Goal: Find specific page/section: Find specific page/section

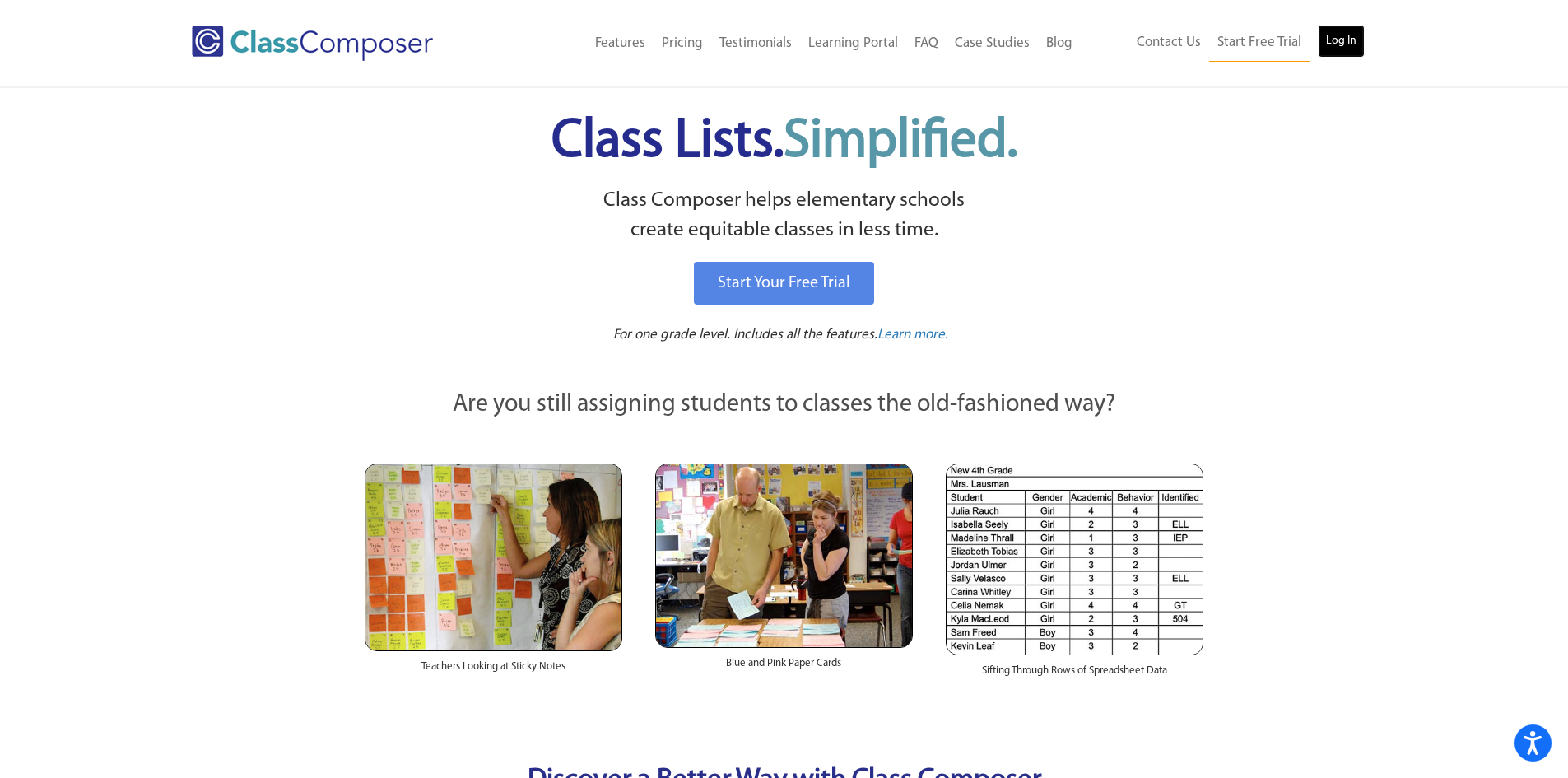
click at [1324, 40] on link "Log In" at bounding box center [1341, 42] width 47 height 33
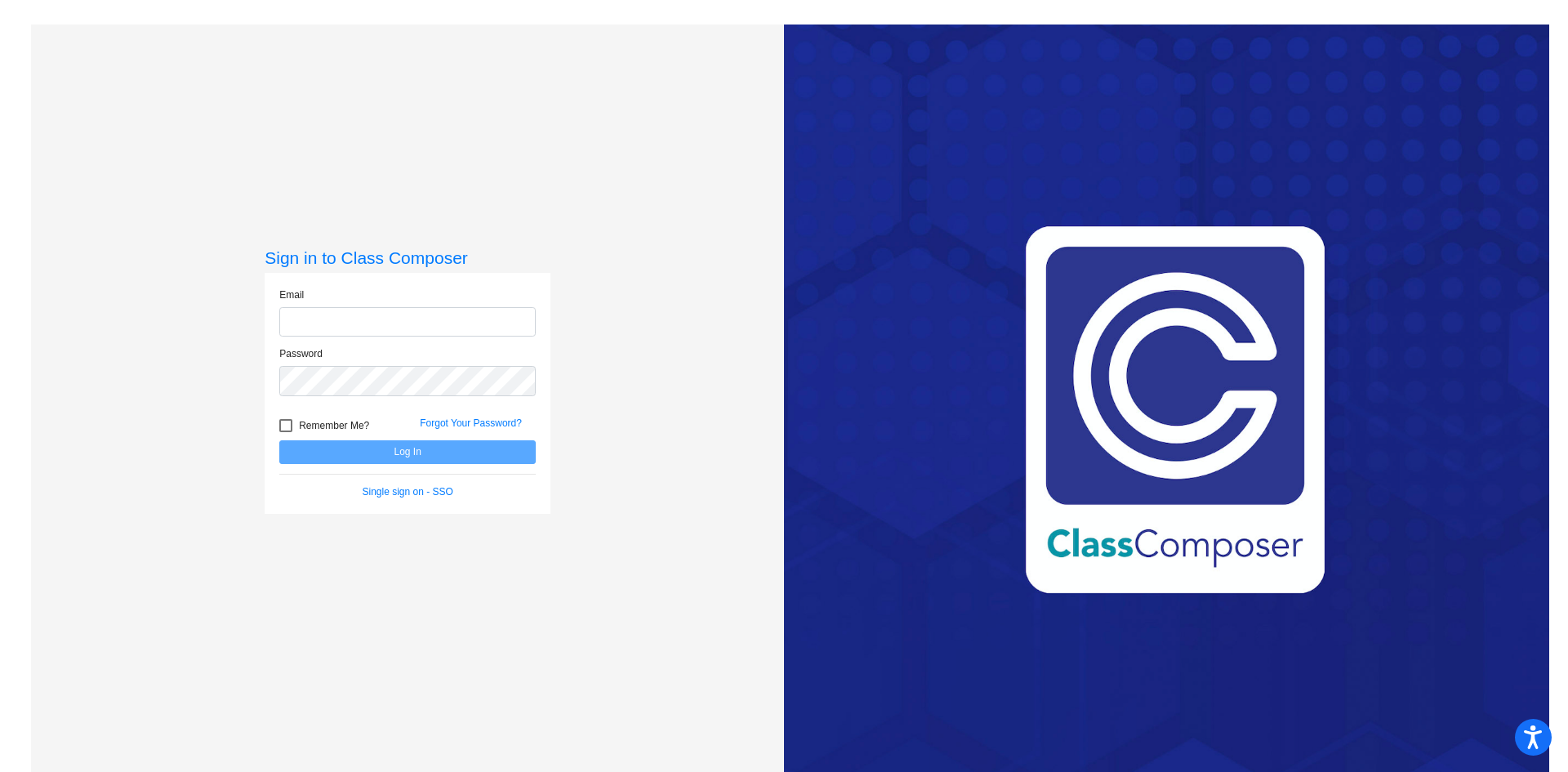
type input "[EMAIL_ADDRESS][DOMAIN_NAME]"
click at [464, 449] on button "Log In" at bounding box center [407, 453] width 257 height 24
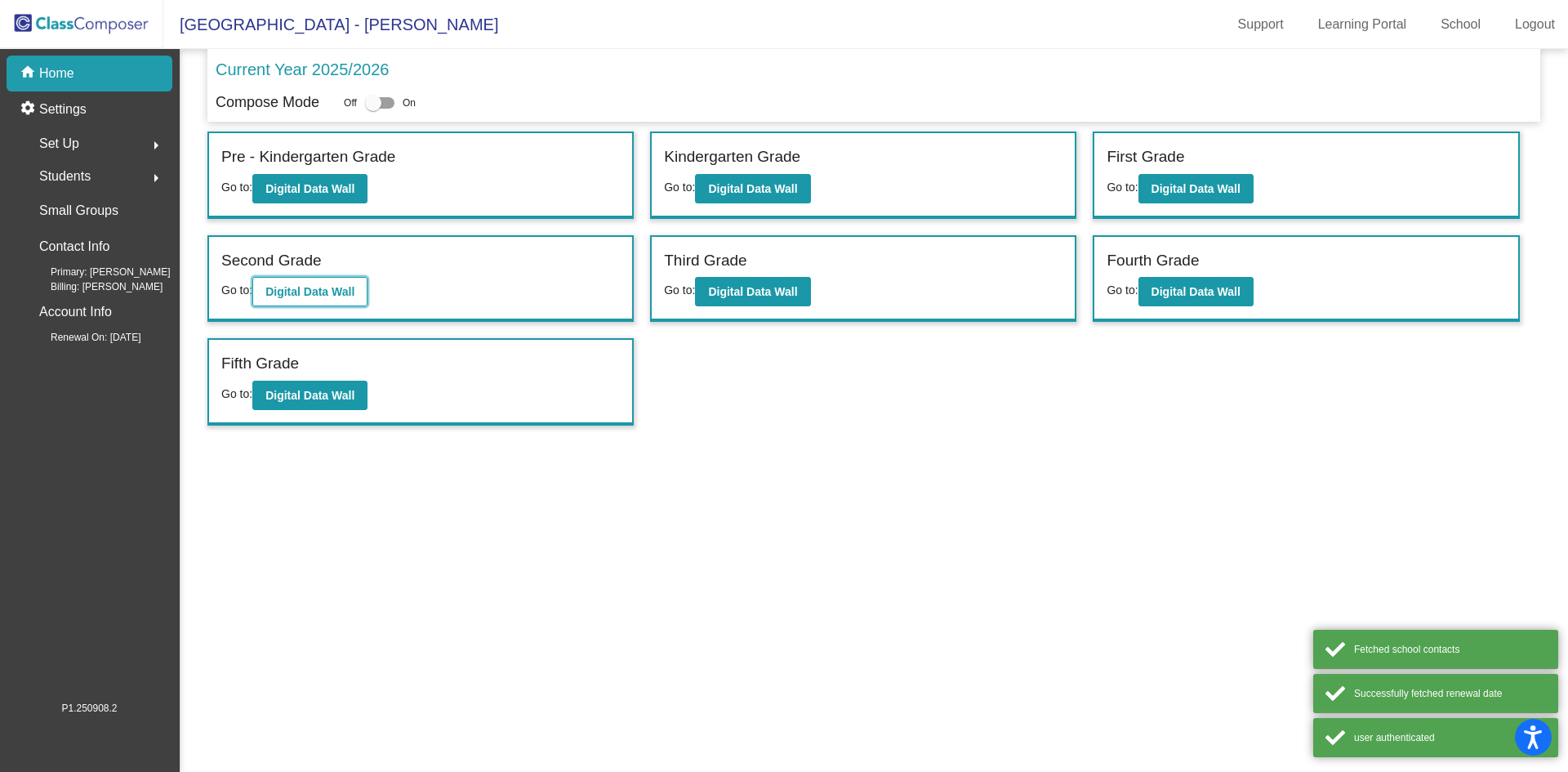
click at [325, 294] on b "Digital Data Wall" at bounding box center [310, 291] width 89 height 13
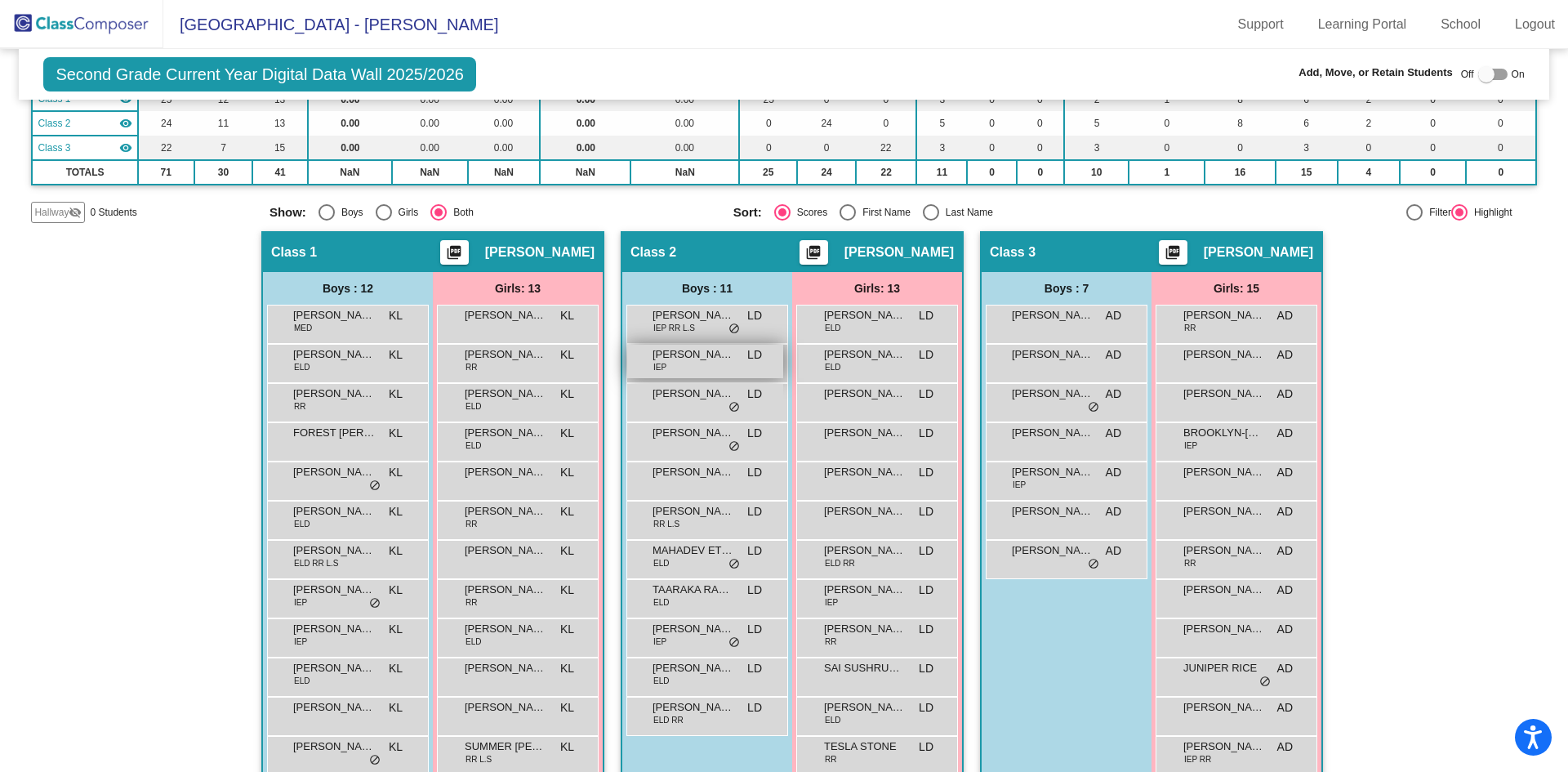
scroll to position [245, 0]
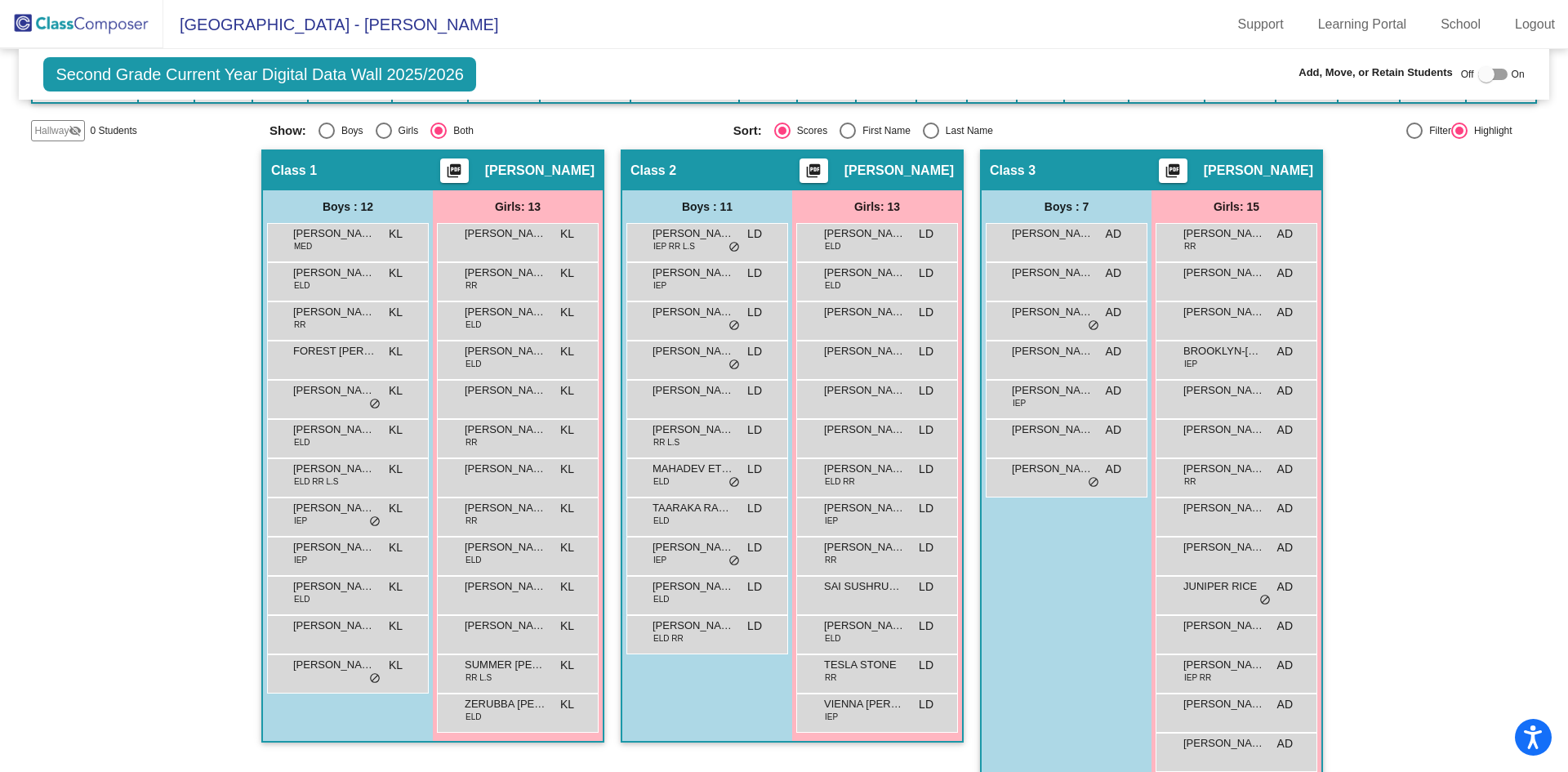
click at [850, 379] on div "[PERSON_NAME] lock do_not_disturb_alt" at bounding box center [877, 361] width 161 height 40
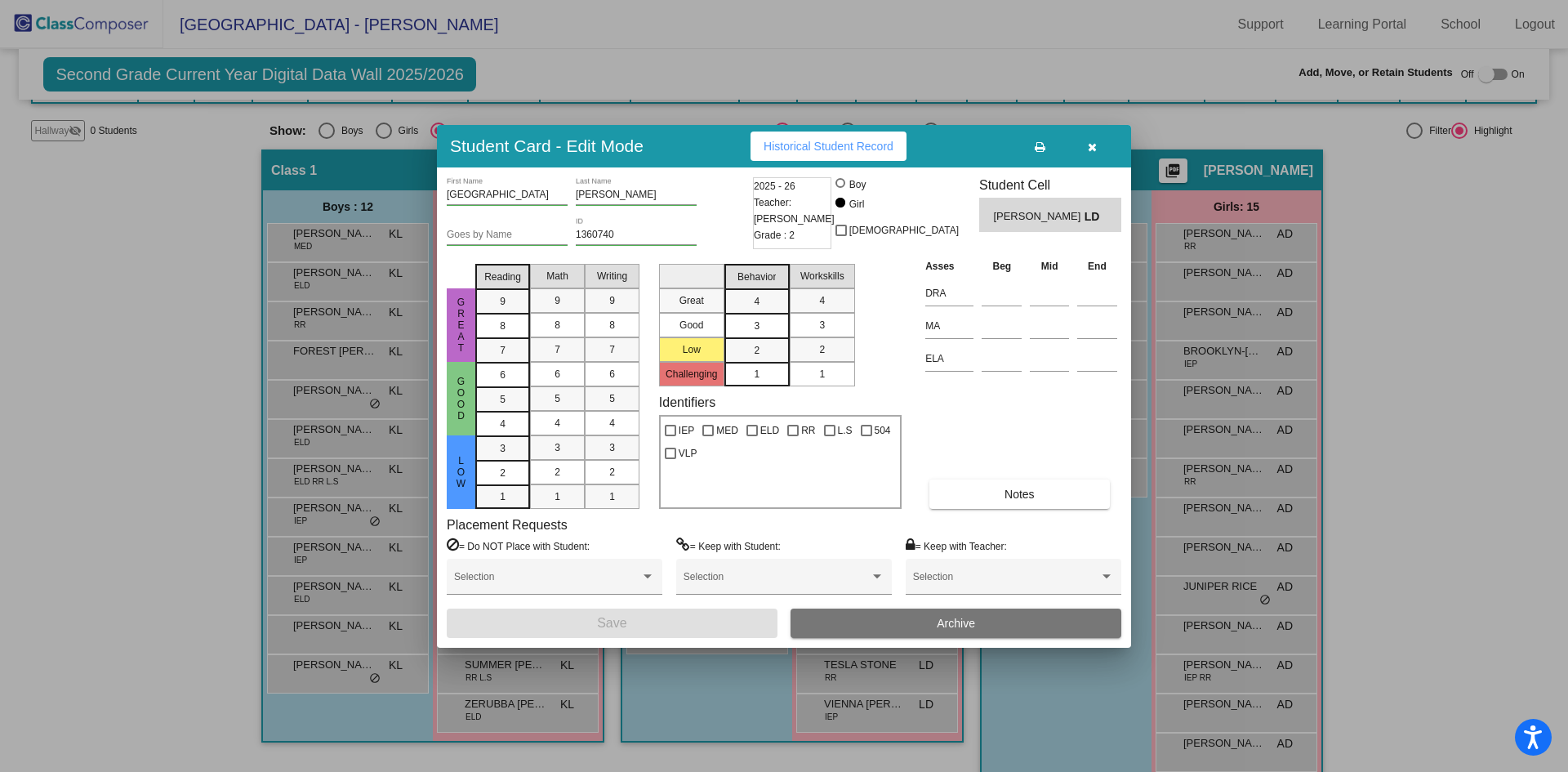
click at [1091, 146] on icon "button" at bounding box center [1092, 147] width 9 height 11
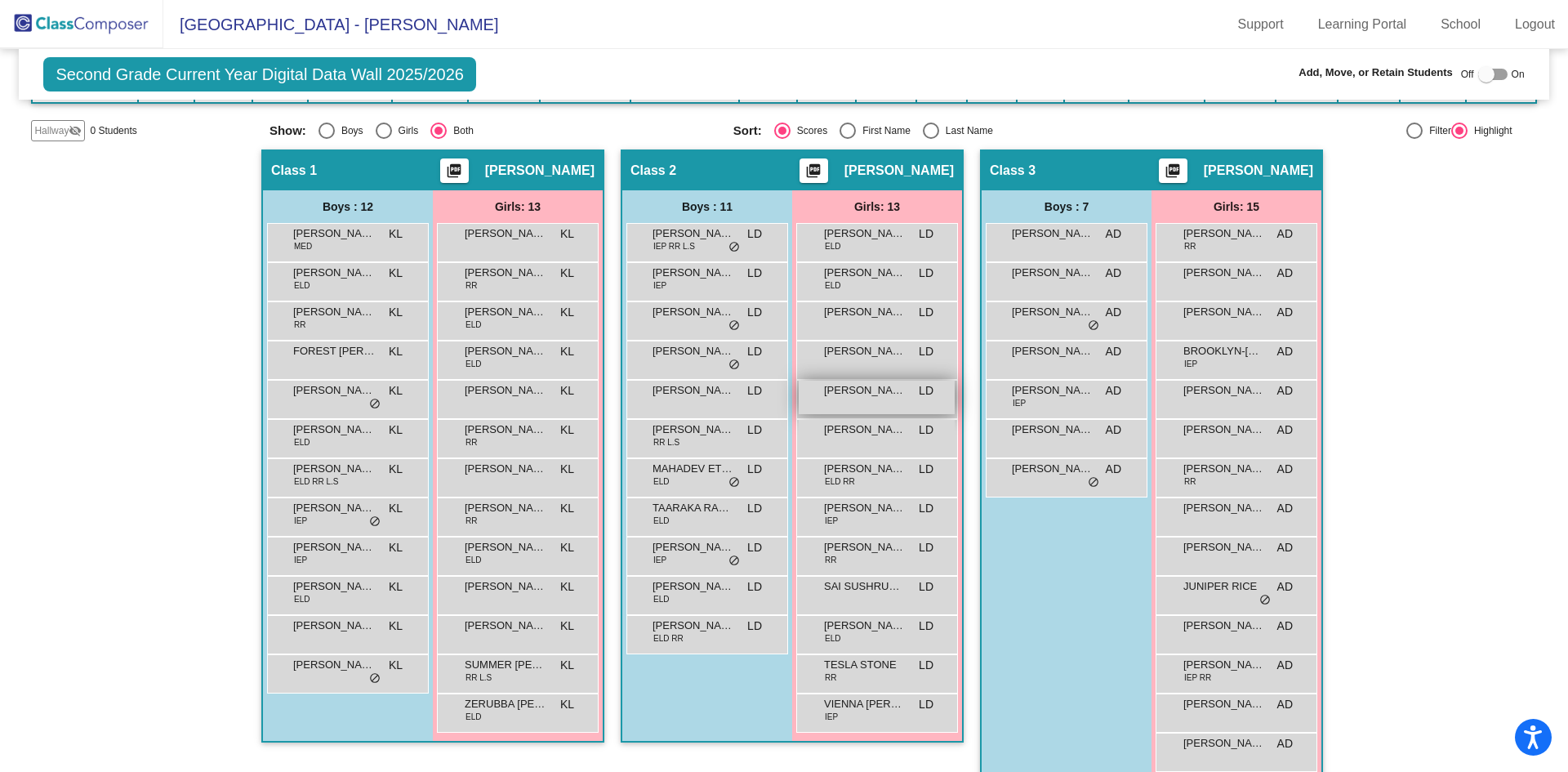
click at [855, 387] on span "CHARLOTTE COOK" at bounding box center [865, 390] width 82 height 16
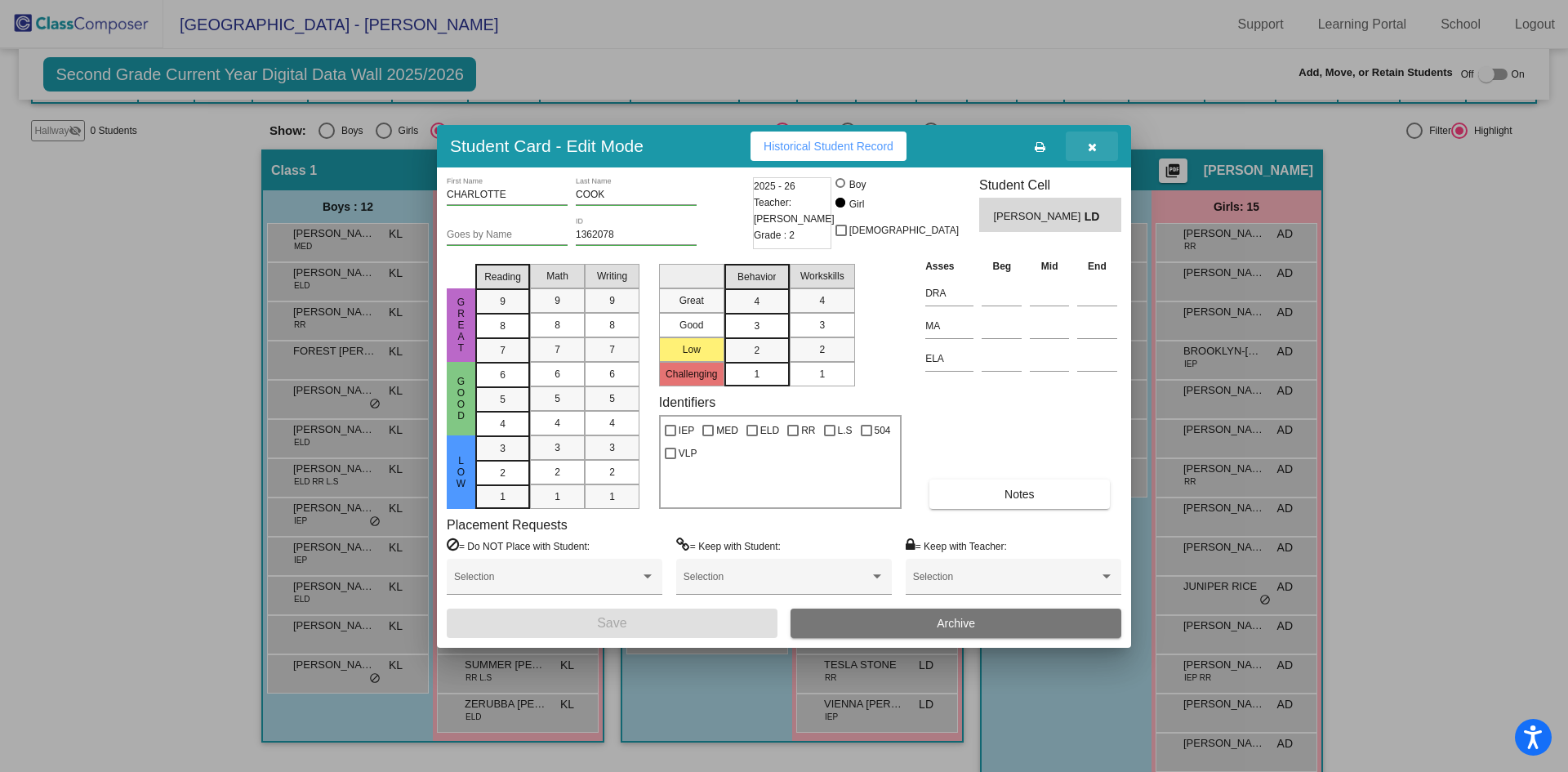
click at [1088, 146] on icon "button" at bounding box center [1092, 147] width 9 height 11
